Goal: Complete application form

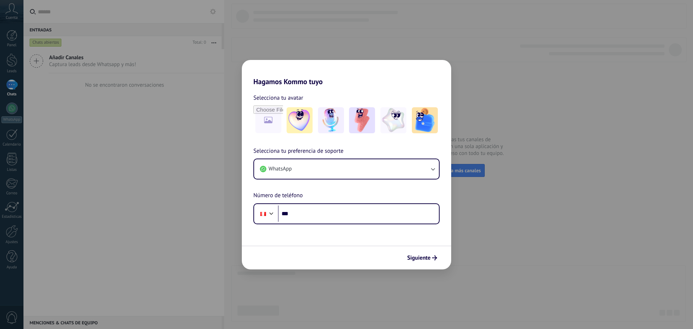
drag, startPoint x: 429, startPoint y: 252, endPoint x: 429, endPoint y: 247, distance: 4.7
click at [429, 249] on div "Siguiente" at bounding box center [346, 257] width 209 height 24
click at [418, 257] on span "Siguiente" at bounding box center [418, 257] width 23 height 5
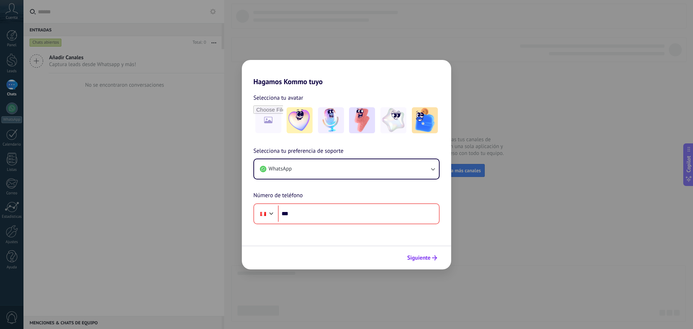
click at [418, 257] on span "Siguiente" at bounding box center [418, 257] width 23 height 5
click at [576, 257] on div "Hagamos Kommo tuyo Selecciona tu avatar Selecciona tu preferencia de soporte Wh…" at bounding box center [346, 164] width 693 height 329
